Goal: Task Accomplishment & Management: Use online tool/utility

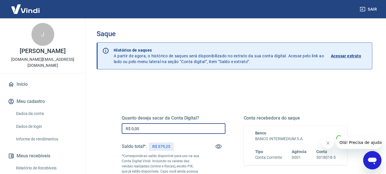
drag, startPoint x: 125, startPoint y: 131, endPoint x: 84, endPoint y: 133, distance: 41.5
click at [84, 133] on div "Sair [PERSON_NAME] [DOMAIN_NAME][EMAIL_ADDRESS][DOMAIN_NAME] Início Meu cadastr…" at bounding box center [193, 87] width 386 height 174
type input "R$ 579,25"
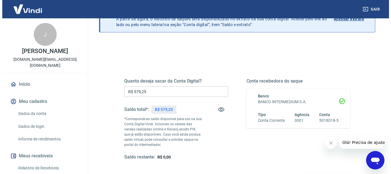
scroll to position [114, 0]
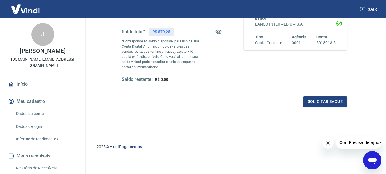
click at [299, 95] on div "Quanto deseja sacar da Conta Digital? R$ 579,25 ​ Saldo total*: R$ 579,25 *Corr…" at bounding box center [235, 47] width 226 height 120
click at [333, 106] on button "Solicitar saque" at bounding box center [326, 101] width 44 height 11
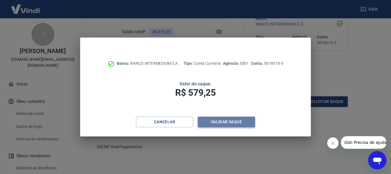
click at [205, 119] on button "Validar saque" at bounding box center [226, 121] width 57 height 11
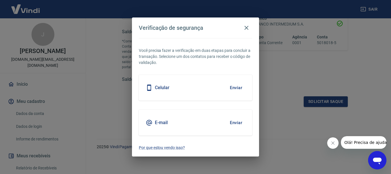
click at [236, 123] on button "Enviar" at bounding box center [236, 122] width 19 height 12
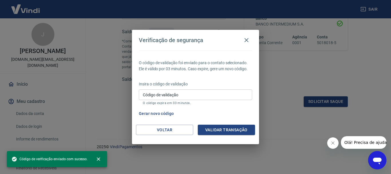
click at [192, 90] on input "Código de validação" at bounding box center [195, 94] width 113 height 11
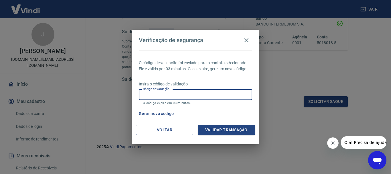
paste input "104210"
type input "104210"
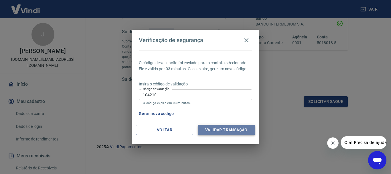
click at [220, 130] on button "Validar transação" at bounding box center [226, 129] width 57 height 11
